Goal: Task Accomplishment & Management: Use online tool/utility

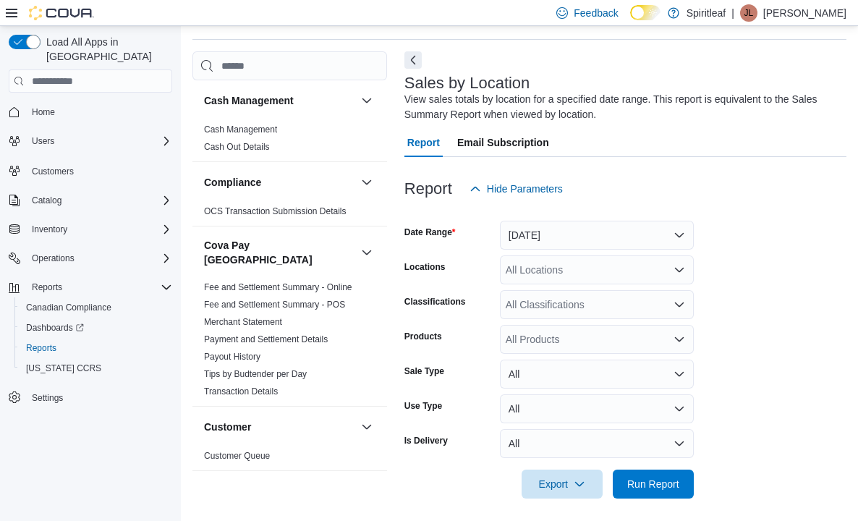
scroll to position [48, 0]
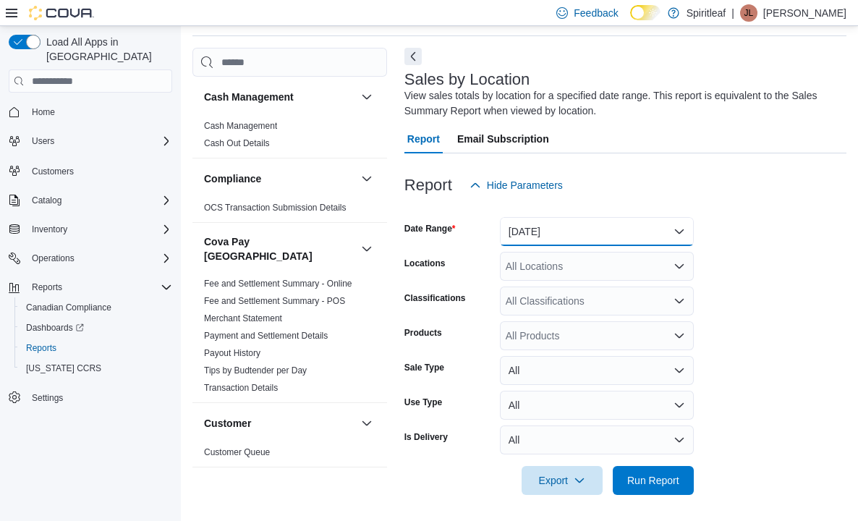
click at [512, 232] on button "[DATE]" at bounding box center [597, 231] width 194 height 29
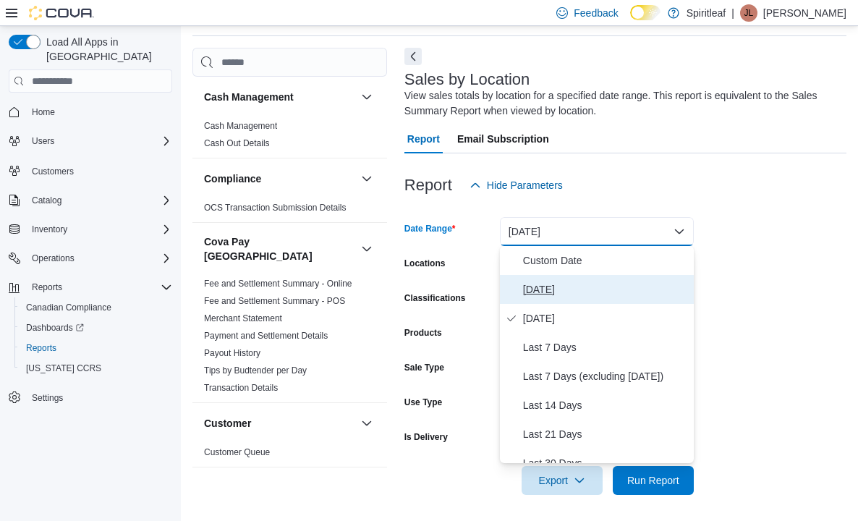
click at [524, 286] on span "[DATE]" at bounding box center [605, 289] width 165 height 17
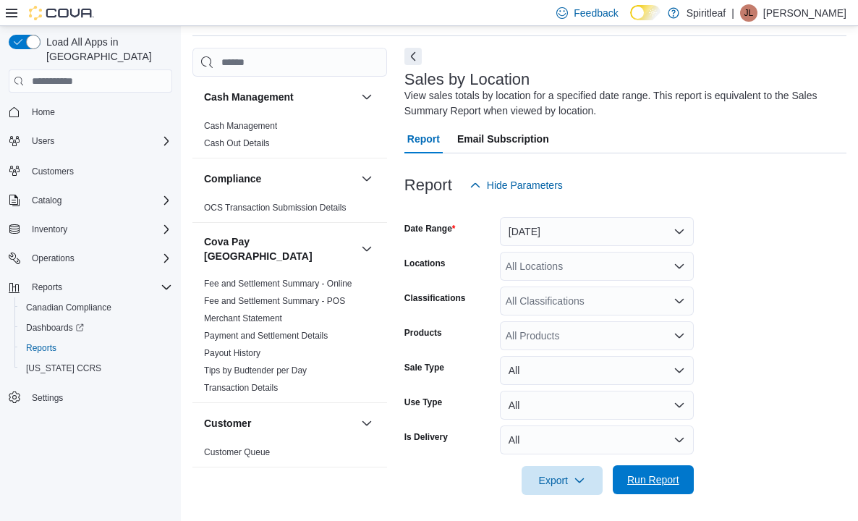
click at [649, 482] on span "Run Report" at bounding box center [653, 479] width 52 height 14
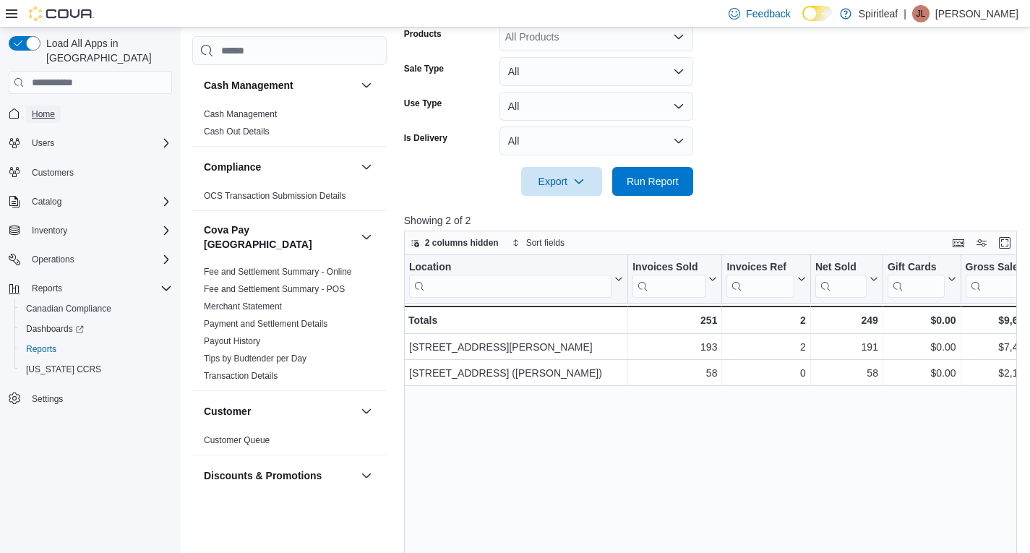
click at [49, 108] on span "Home" at bounding box center [43, 114] width 23 height 12
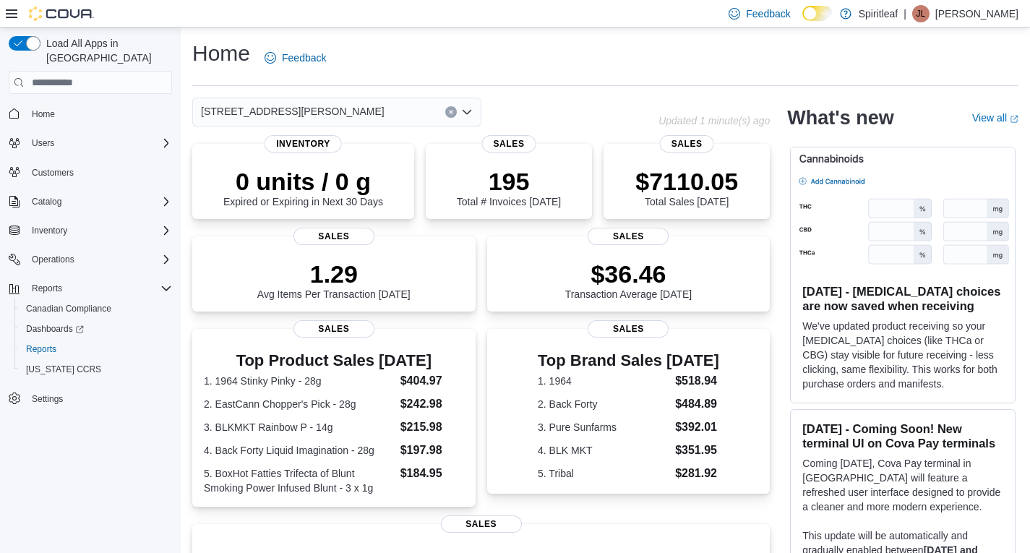
click at [414, 121] on div "[STREET_ADDRESS][PERSON_NAME]" at bounding box center [336, 112] width 289 height 29
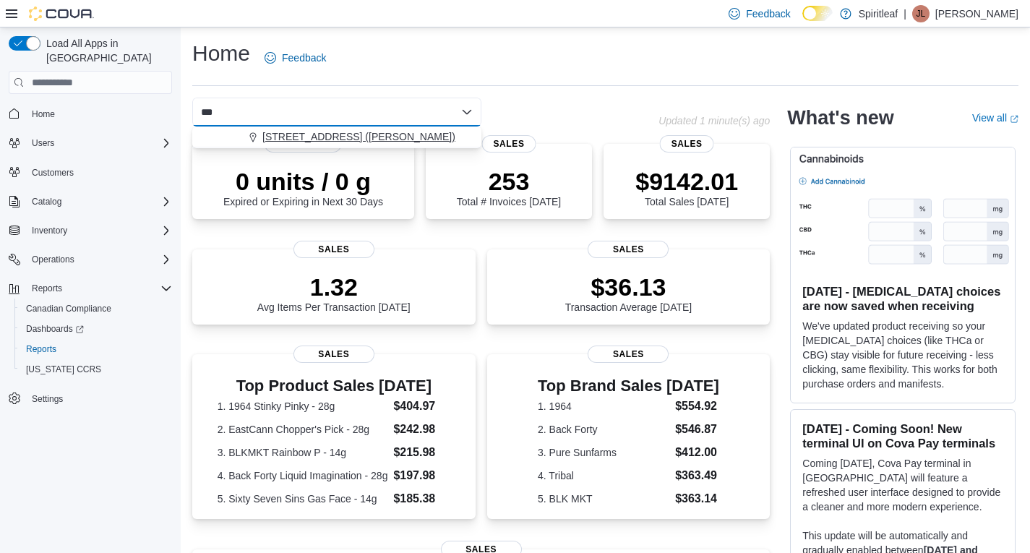
type input "***"
click at [406, 135] on span "[STREET_ADDRESS] ([PERSON_NAME])" at bounding box center [358, 136] width 193 height 14
